Goal: Check status: Check status

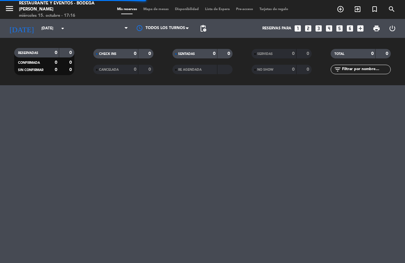
click at [9, 12] on icon "menu" at bounding box center [9, 8] width 9 height 9
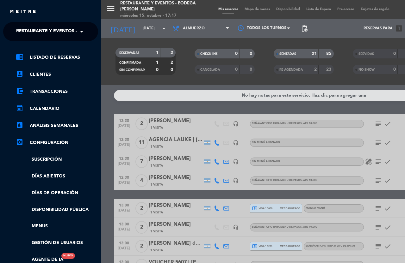
click at [44, 30] on span "Restaurante y Eventos - Bodega [PERSON_NAME]" at bounding box center [76, 31] width 120 height 13
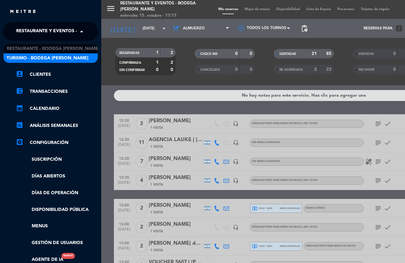
click at [47, 56] on span "Turismo - Bodega [PERSON_NAME]" at bounding box center [48, 58] width 82 height 7
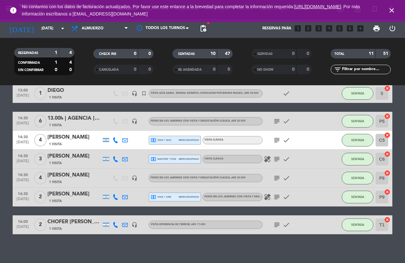
scroll to position [126, 0]
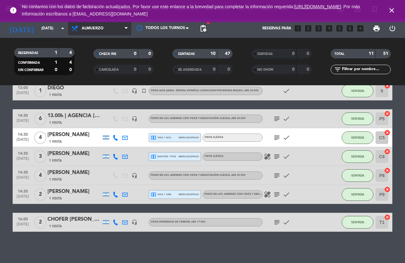
click at [119, 27] on span "Almuerzo" at bounding box center [99, 29] width 63 height 14
click at [104, 55] on div "menu Turismo - Bodega [PERSON_NAME] [DATE] 15. octubre - 17:17 Mis reservas Map…" at bounding box center [202, 42] width 405 height 85
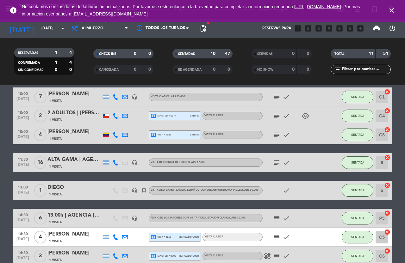
scroll to position [0, 0]
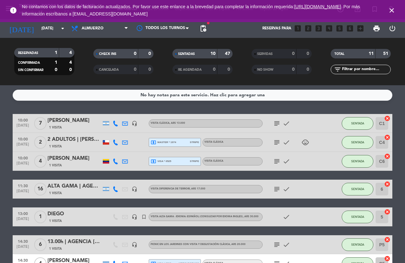
drag, startPoint x: 391, startPoint y: 11, endPoint x: 276, endPoint y: 12, distance: 115.1
click at [391, 11] on icon "close" at bounding box center [392, 11] width 8 height 8
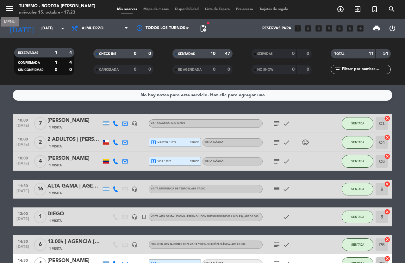
click at [8, 9] on icon "menu" at bounding box center [9, 8] width 9 height 9
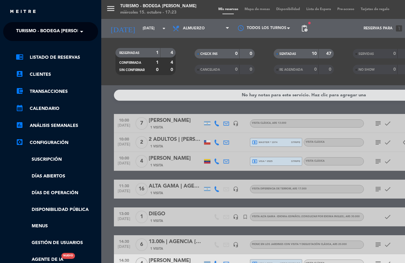
click at [34, 27] on span "Turismo - Bodega [PERSON_NAME]" at bounding box center [57, 31] width 82 height 13
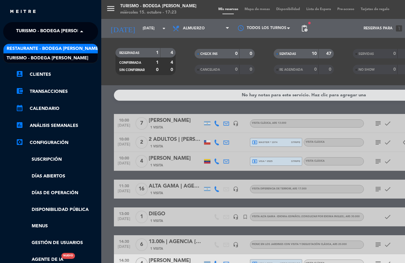
click at [32, 48] on span "Restaurante - Bodega [PERSON_NAME]" at bounding box center [53, 48] width 93 height 7
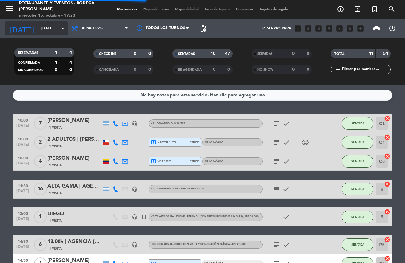
click at [62, 28] on icon "arrow_drop_down" at bounding box center [63, 29] width 8 height 8
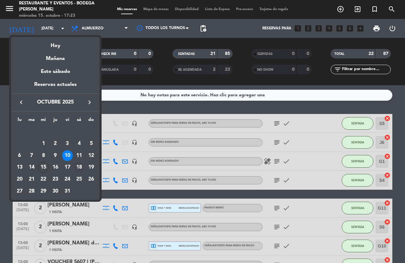
click at [77, 168] on div "18" at bounding box center [79, 167] width 11 height 11
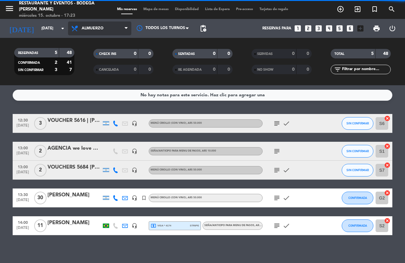
click at [116, 30] on span "Almuerzo" at bounding box center [99, 29] width 63 height 14
click at [110, 57] on div "menu Restaurante y Eventos - Bodega [PERSON_NAME] [DATE] 15. octubre - 17:23 Mi…" at bounding box center [202, 42] width 405 height 85
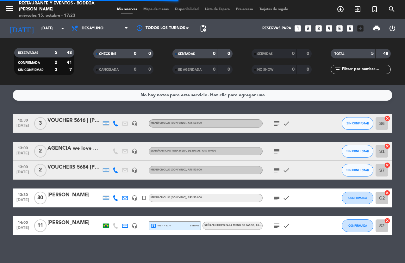
scroll to position [0, 0]
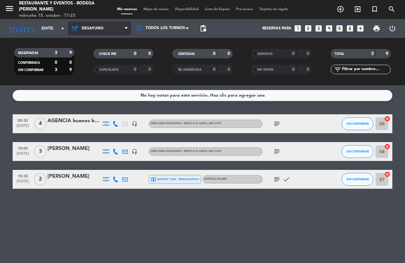
click at [103, 30] on span "Desayuno" at bounding box center [99, 29] width 63 height 14
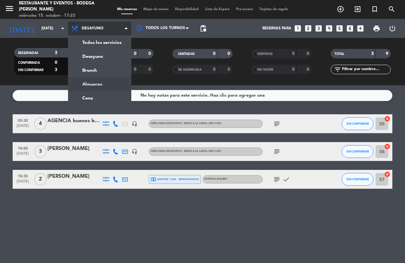
click at [95, 84] on div "menu Restaurante y Eventos - Bodega [PERSON_NAME] [DATE] 15. octubre - 17:23 Mi…" at bounding box center [202, 42] width 405 height 85
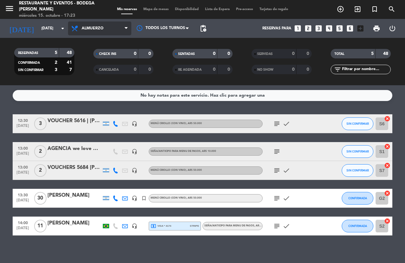
click at [97, 24] on span "Almuerzo" at bounding box center [99, 29] width 63 height 14
click at [97, 69] on div "menu Restaurante y Eventos - Bodega [PERSON_NAME] [DATE] 15. octubre - 17:23 Mi…" at bounding box center [202, 42] width 405 height 85
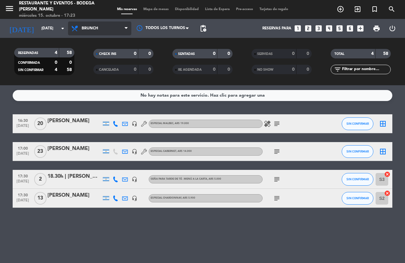
click at [97, 30] on span "Brunch" at bounding box center [90, 28] width 16 height 4
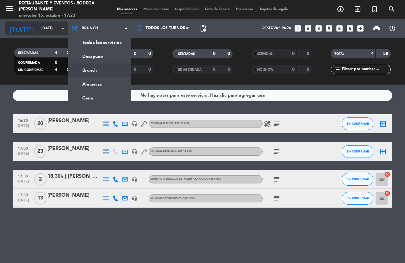
click at [61, 27] on icon "arrow_drop_down" at bounding box center [63, 29] width 8 height 8
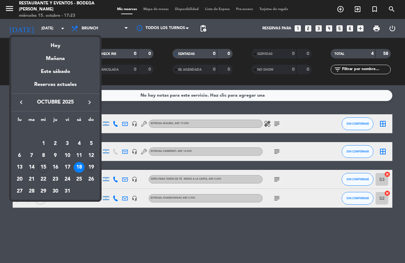
click at [92, 169] on div "19" at bounding box center [91, 167] width 11 height 11
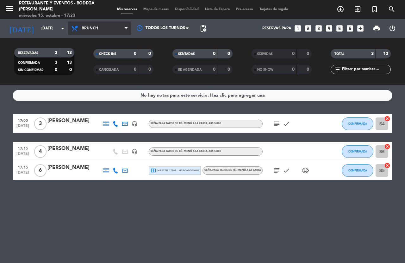
click at [124, 29] on span "Brunch" at bounding box center [99, 29] width 63 height 14
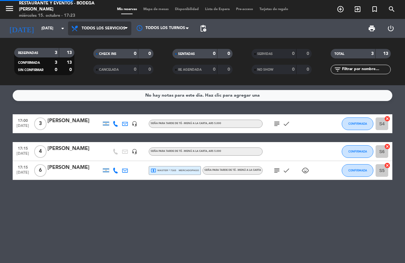
click at [91, 40] on div "menu Restaurante y Eventos - Bodega [PERSON_NAME] [DATE] 15. octubre - 17:23 Mi…" at bounding box center [202, 42] width 405 height 85
click at [119, 26] on span "Todos los servicios" at bounding box center [104, 28] width 44 height 4
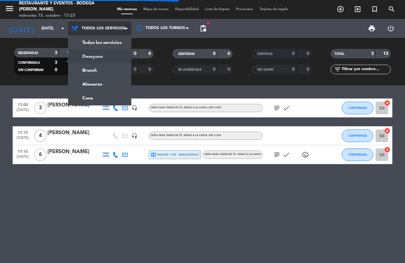
click at [95, 56] on div "menu Restaurante y Eventos - Bodega [PERSON_NAME] [DATE] 15. octubre - 17:23 Mi…" at bounding box center [202, 42] width 405 height 85
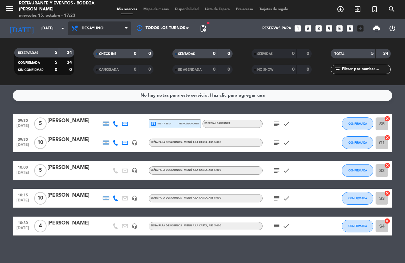
click at [100, 27] on span "Desayuno" at bounding box center [93, 28] width 22 height 4
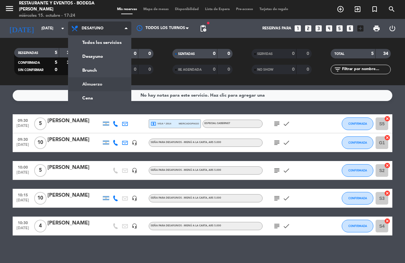
click at [95, 85] on div "menu Restaurante y Eventos - Bodega [PERSON_NAME] [DATE] 15. octubre - 17:24 Mi…" at bounding box center [202, 42] width 405 height 85
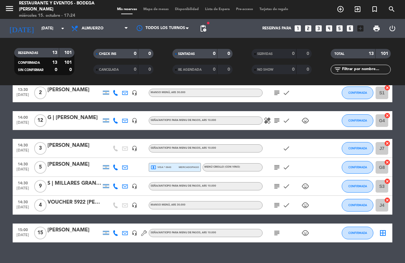
scroll to position [174, 0]
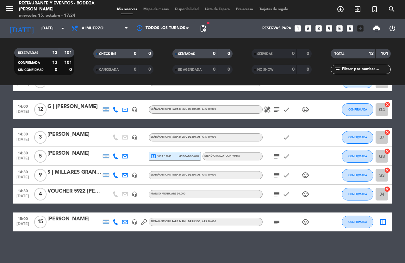
click at [275, 223] on icon "subject" at bounding box center [277, 222] width 8 height 8
click at [278, 194] on icon "subject" at bounding box center [277, 195] width 8 height 8
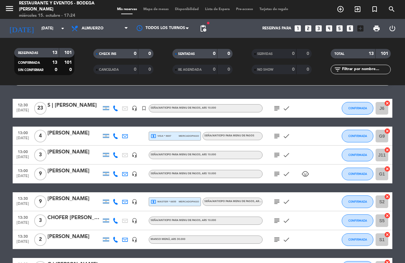
scroll to position [0, 0]
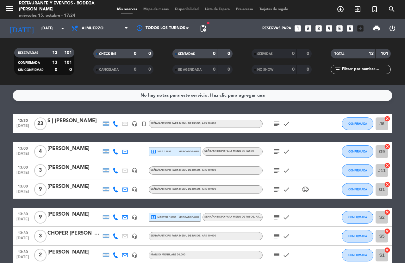
click at [277, 153] on icon "subject" at bounding box center [277, 152] width 8 height 8
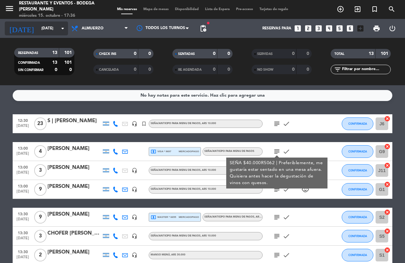
click at [61, 27] on icon "arrow_drop_down" at bounding box center [63, 29] width 8 height 8
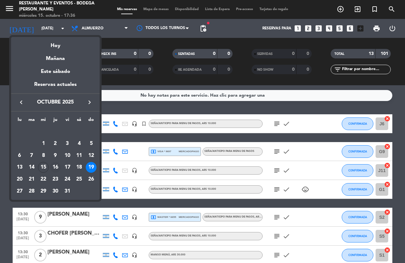
click at [56, 166] on div "16" at bounding box center [55, 167] width 11 height 11
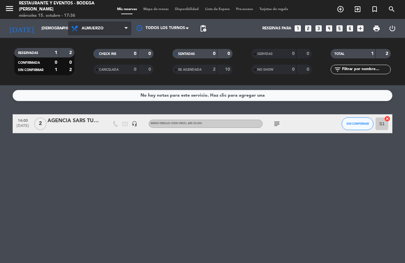
click at [126, 28] on icon at bounding box center [126, 28] width 3 height 5
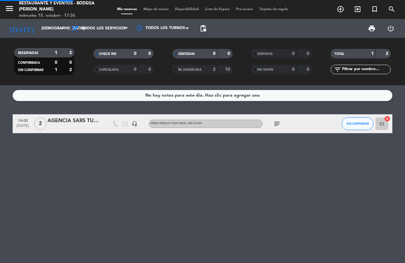
drag, startPoint x: 109, startPoint y: 42, endPoint x: 124, endPoint y: 85, distance: 45.1
click at [109, 42] on div "menu Restaurante y Eventos - Bodega [PERSON_NAME] [DATE] 15. octubre - 17:36 Mi…" at bounding box center [202, 42] width 405 height 85
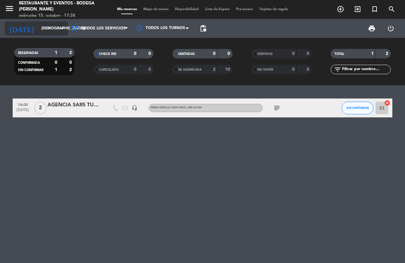
click at [64, 28] on icon "arrow_drop_down" at bounding box center [63, 29] width 8 height 8
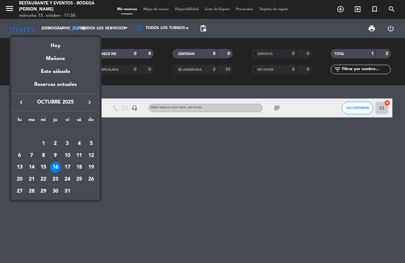
click at [78, 166] on div "18" at bounding box center [79, 167] width 11 height 11
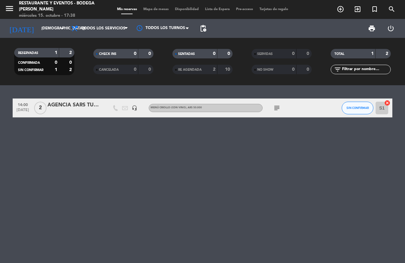
type input "[DATE]"
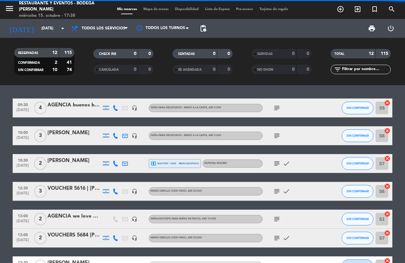
click at [112, 30] on span "Todos los servicios" at bounding box center [104, 28] width 44 height 4
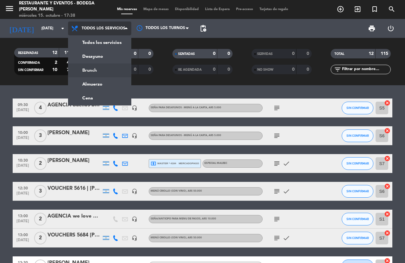
click at [94, 70] on div "menu Restaurante y Eventos - Bodega [PERSON_NAME] [DATE] 15. octubre - 17:38 Mi…" at bounding box center [202, 42] width 405 height 85
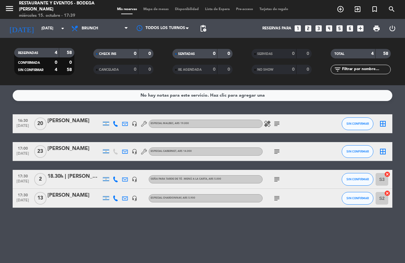
click at [274, 197] on icon "subject" at bounding box center [277, 199] width 8 height 8
